Goal: Task Accomplishment & Management: Manage account settings

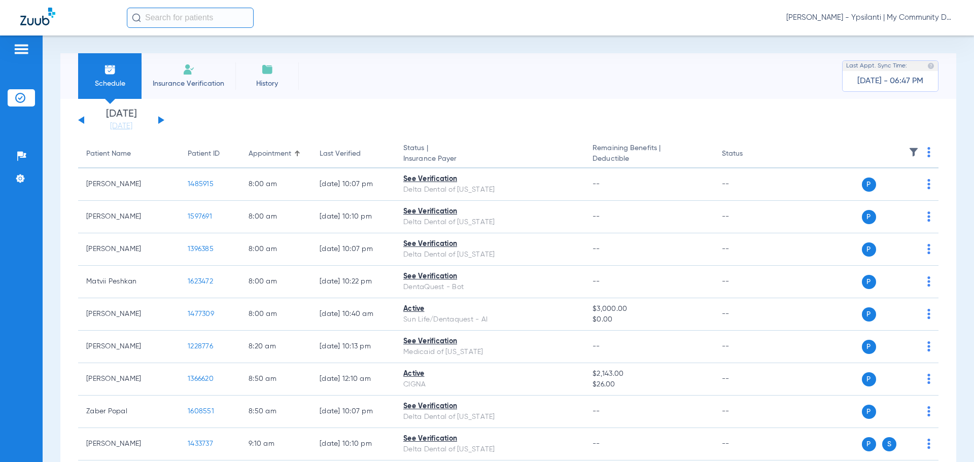
click at [905, 19] on span "[PERSON_NAME] - Ypsilanti | My Community Dental Centers" at bounding box center [869, 18] width 167 height 10
click at [919, 37] on span "Account Selection" at bounding box center [915, 35] width 57 height 7
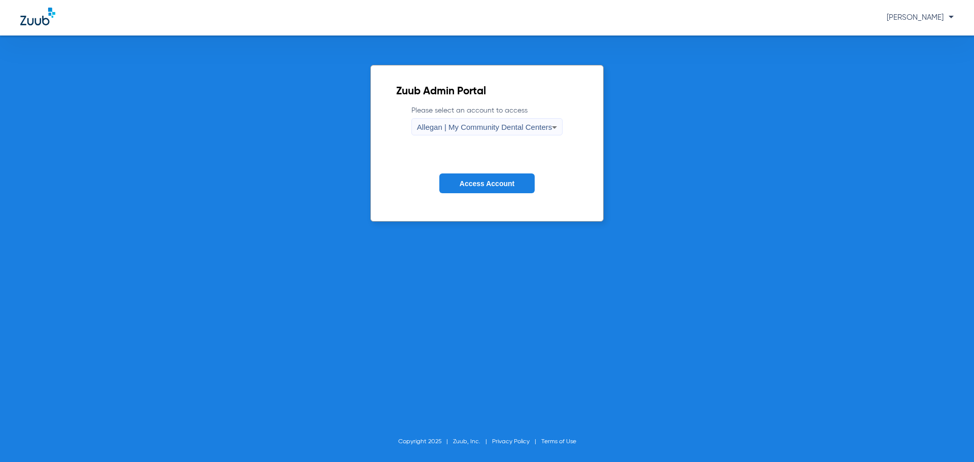
click at [514, 127] on span "Allegan | My Community Dental Centers" at bounding box center [484, 127] width 135 height 9
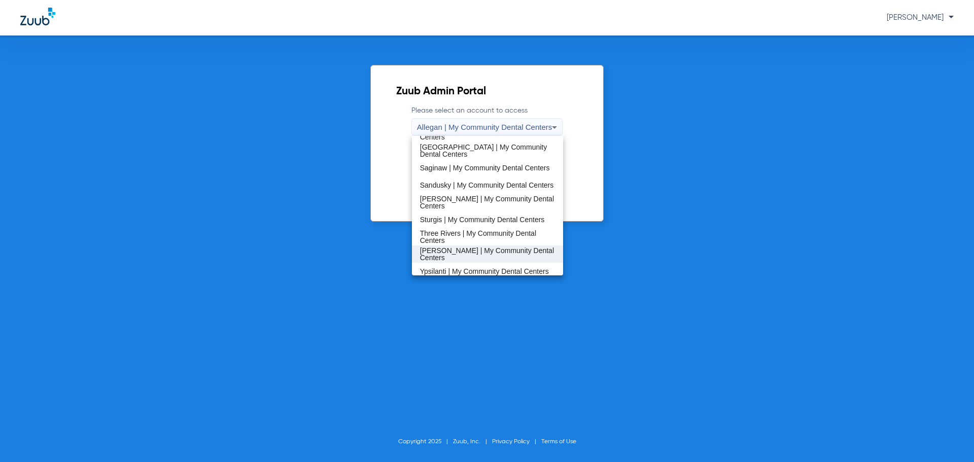
scroll to position [326, 0]
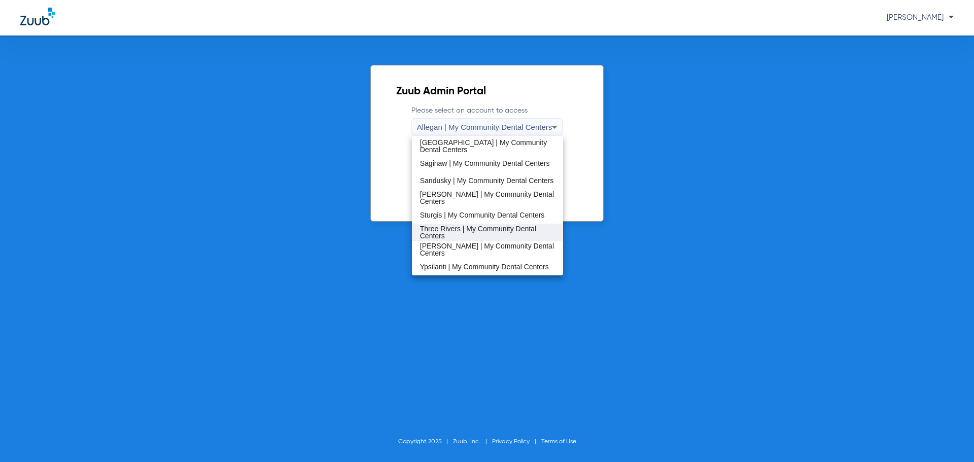
click at [450, 235] on span "Three Rivers | My Community Dental Centers" at bounding box center [487, 232] width 135 height 14
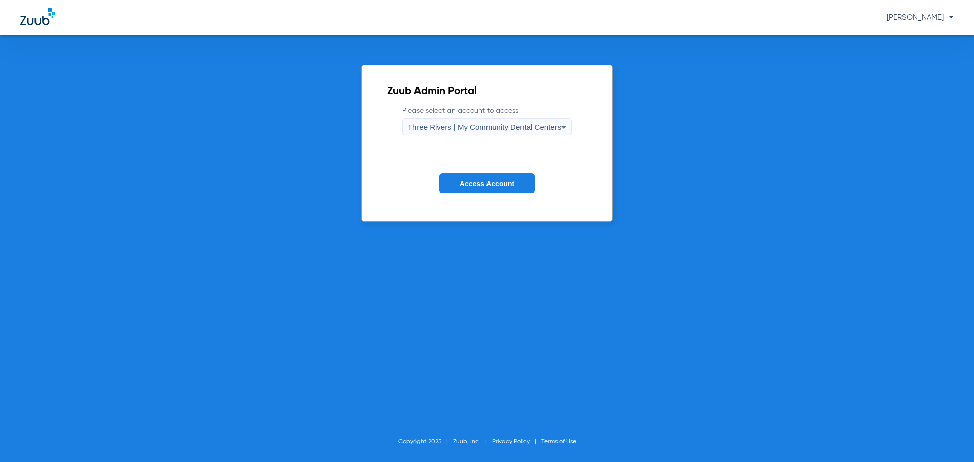
click at [477, 178] on button "Access Account" at bounding box center [486, 183] width 95 height 20
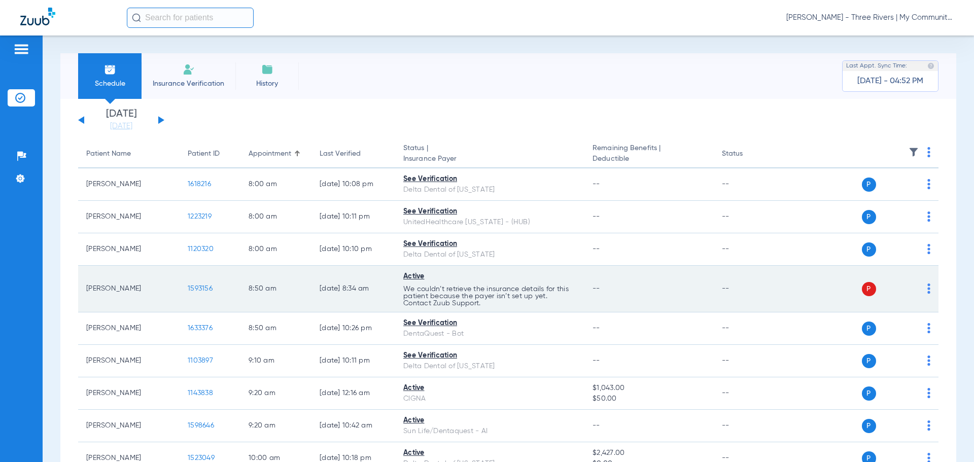
click at [210, 285] on span "1593156" at bounding box center [200, 288] width 25 height 7
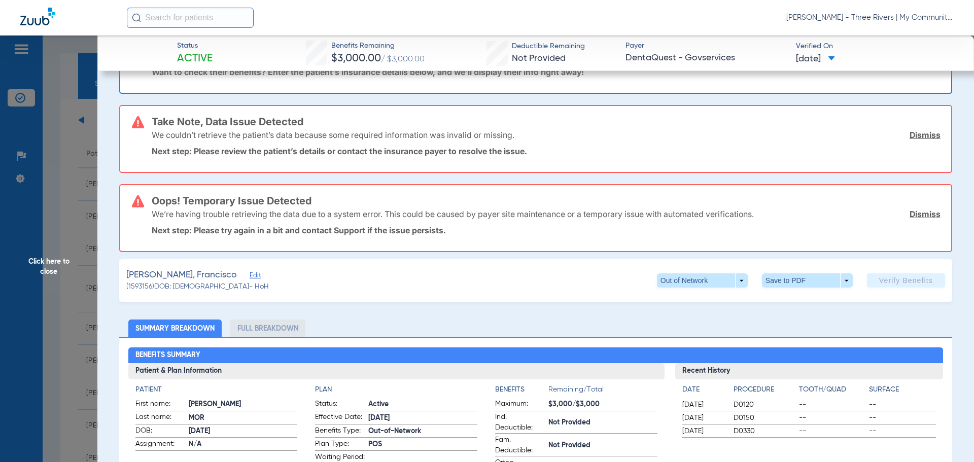
scroll to position [152, 0]
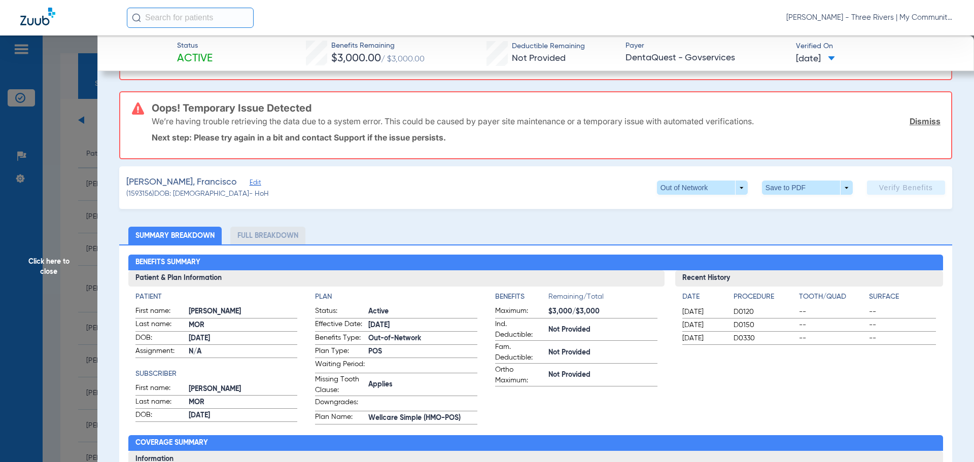
click at [42, 281] on span "Click here to close" at bounding box center [48, 267] width 97 height 462
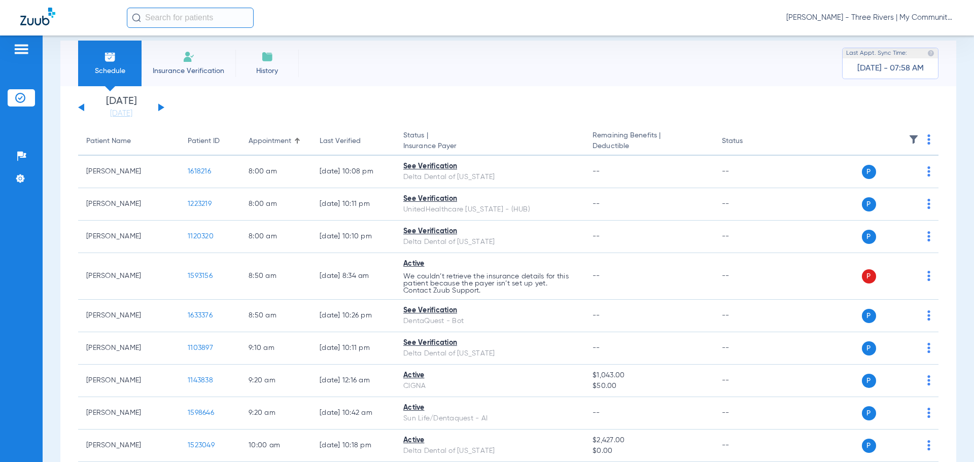
scroll to position [0, 0]
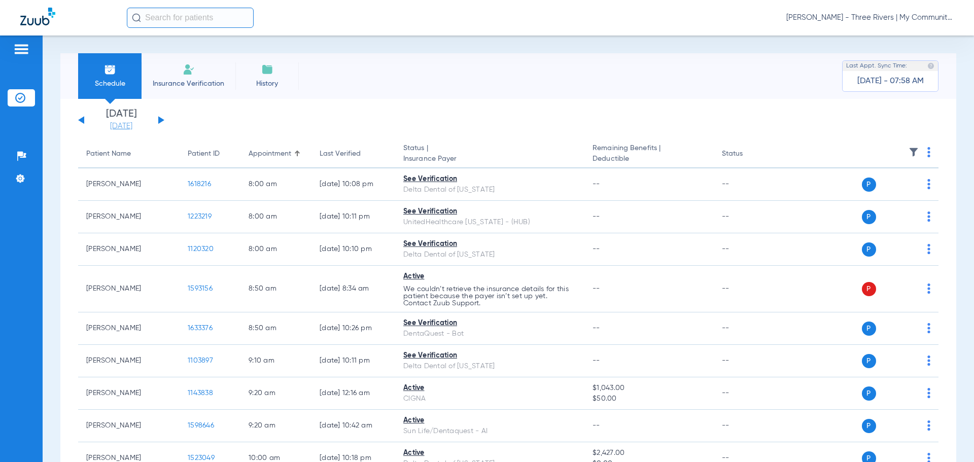
click at [131, 122] on link "[DATE]" at bounding box center [121, 126] width 61 height 10
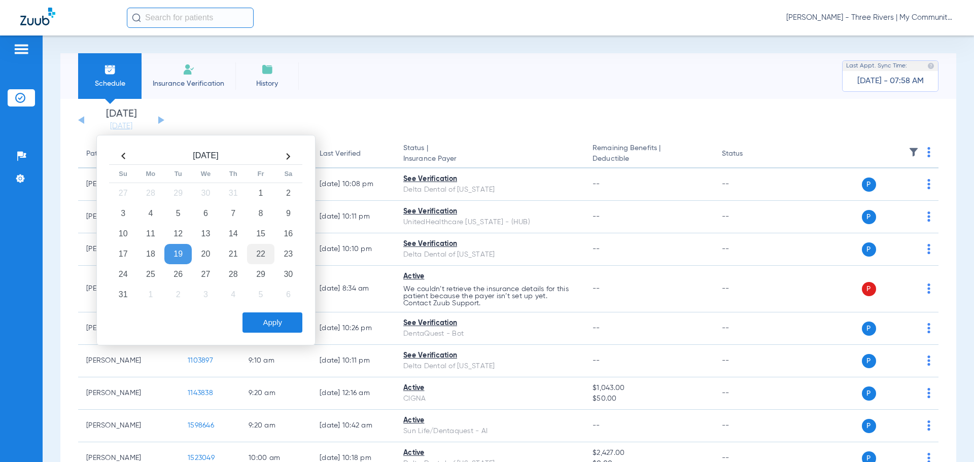
click at [255, 254] on td "22" at bounding box center [260, 254] width 27 height 20
click at [276, 323] on button "Apply" at bounding box center [272, 322] width 60 height 20
